Goal: Task Accomplishment & Management: Manage account settings

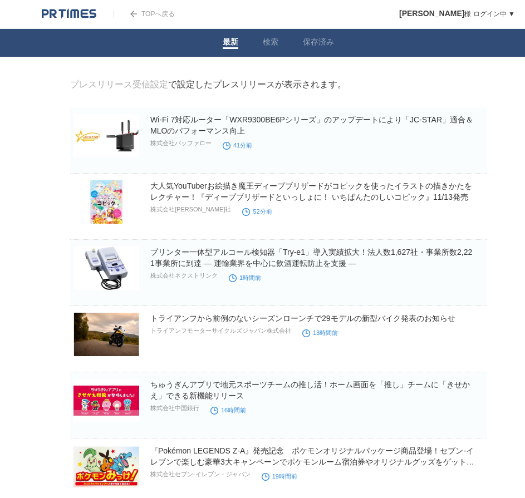
click at [151, 10] on link "TOPへ戻る" at bounding box center [144, 14] width 62 height 8
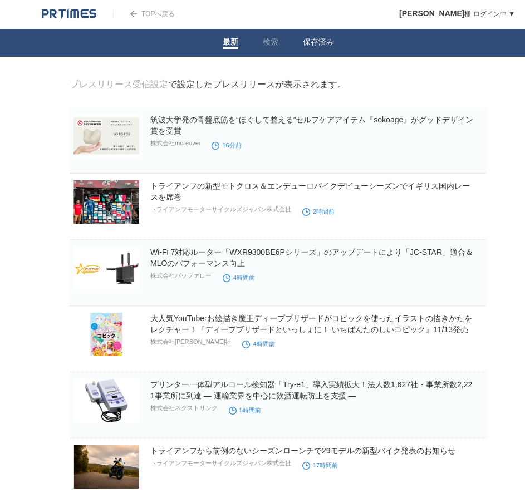
click at [315, 43] on link "保存済み" at bounding box center [318, 43] width 31 height 12
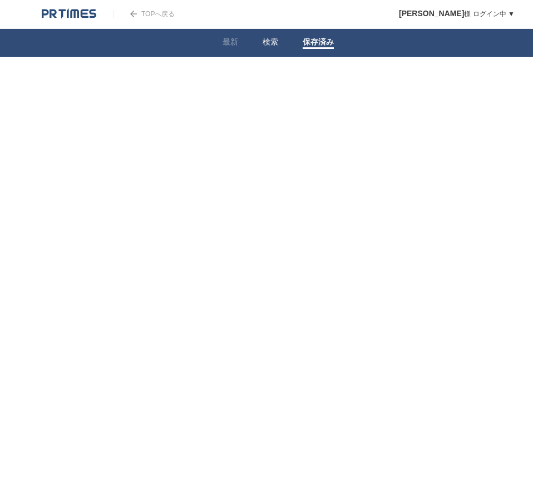
click at [269, 45] on link "検索" at bounding box center [271, 43] width 16 height 12
click at [228, 39] on link "最新" at bounding box center [230, 43] width 16 height 12
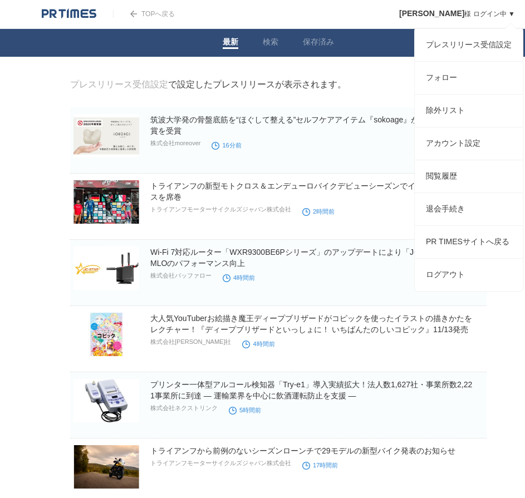
click at [499, 18] on link "福田一斗 様 ログイン中 ▼" at bounding box center [457, 14] width 116 height 8
click at [483, 38] on link "プレスリリース受信設定" at bounding box center [468, 45] width 108 height 32
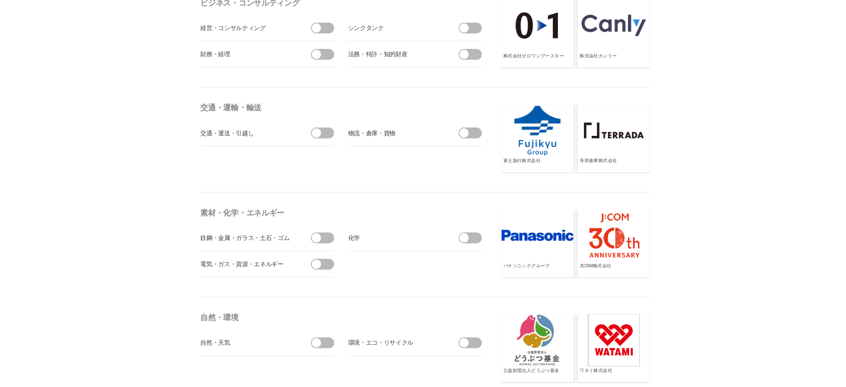
scroll to position [3331, 0]
